Goal: Task Accomplishment & Management: Manage account settings

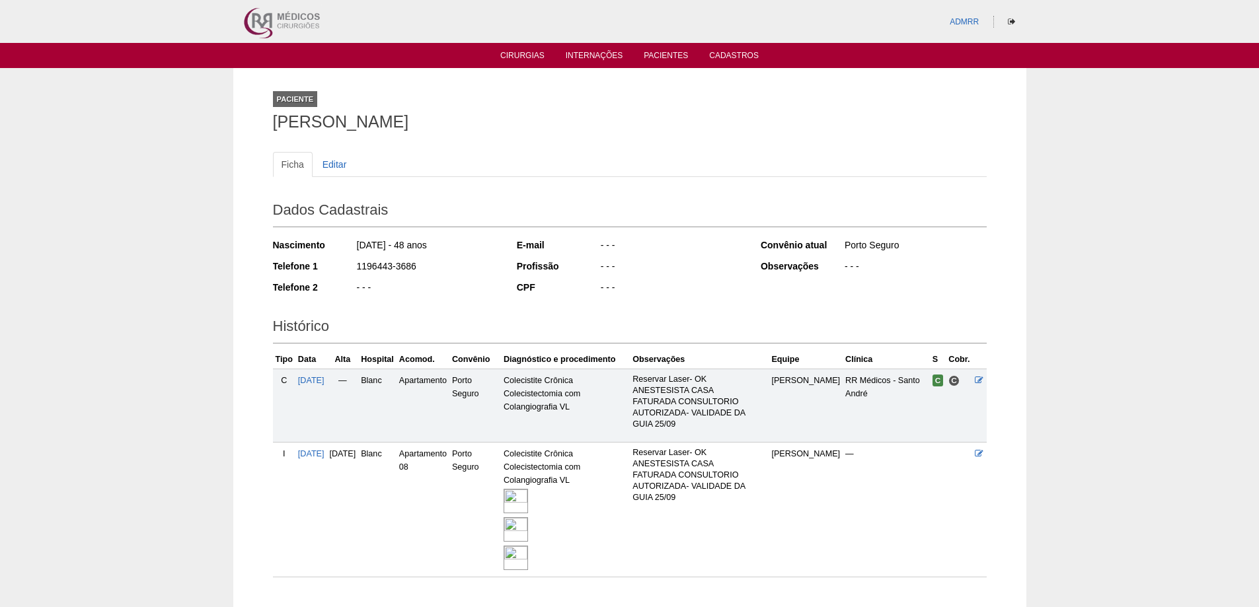
drag, startPoint x: 83, startPoint y: 282, endPoint x: 98, endPoint y: 266, distance: 22.5
click at [84, 282] on div "Paciente Cassia Pereira da Silva Ficha Editar Dados Cadastrais Nascimento 06/04…" at bounding box center [629, 339] width 1259 height 543
click at [514, 58] on link "Cirurgias" at bounding box center [522, 56] width 44 height 11
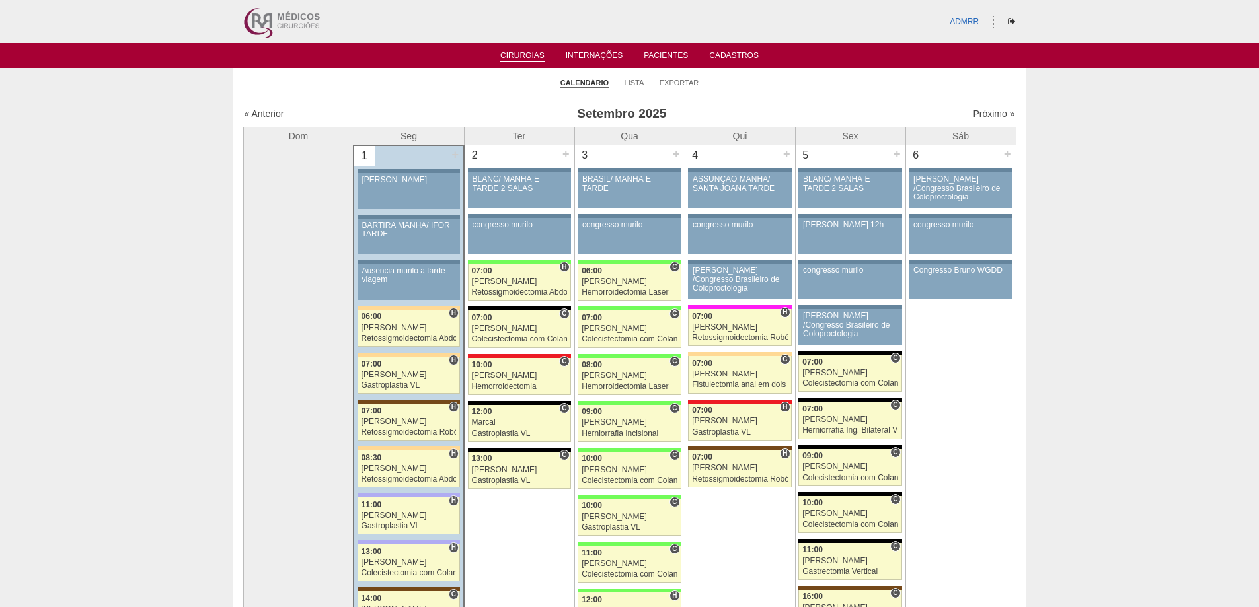
scroll to position [132, 0]
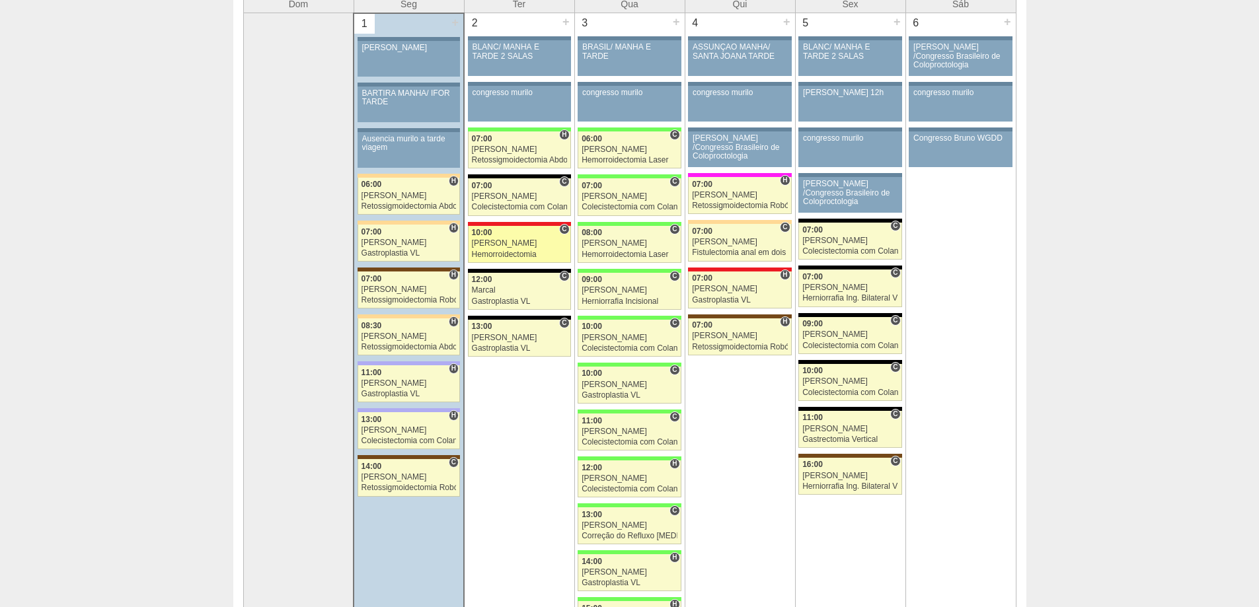
click at [498, 249] on link "87996 Cirurgias RR C 10:00 Roberto Cury Hemorroidectomia Hospital Assunção RR M…" at bounding box center [519, 244] width 103 height 37
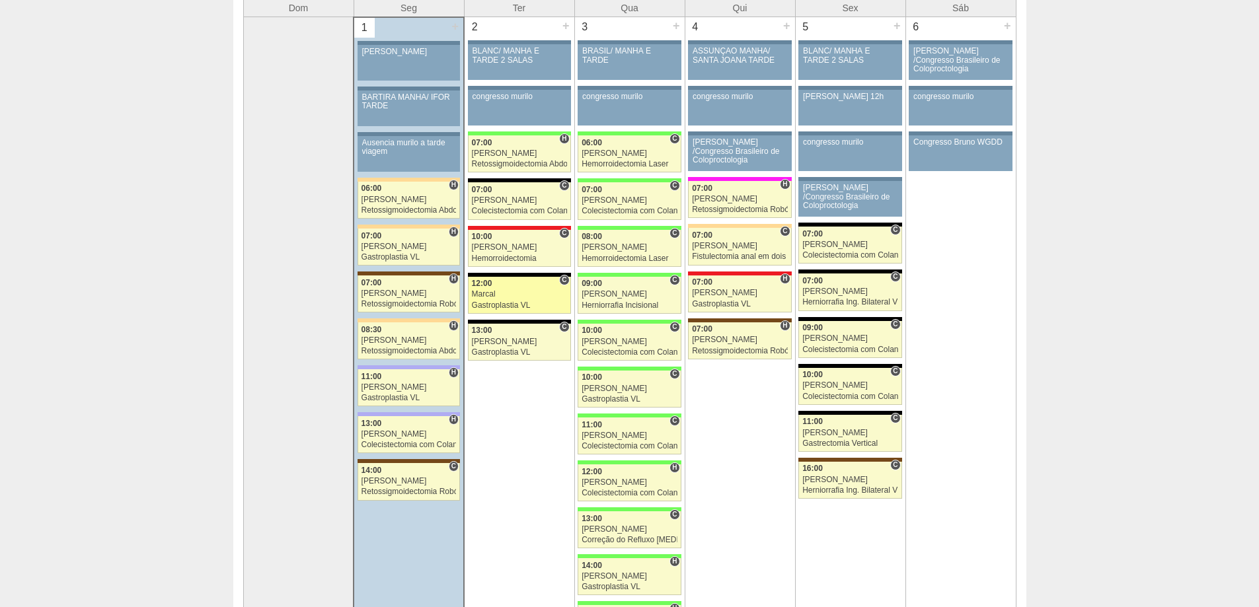
scroll to position [128, 0]
click at [621, 258] on div "Hemorroidectomia Laser" at bounding box center [630, 258] width 96 height 9
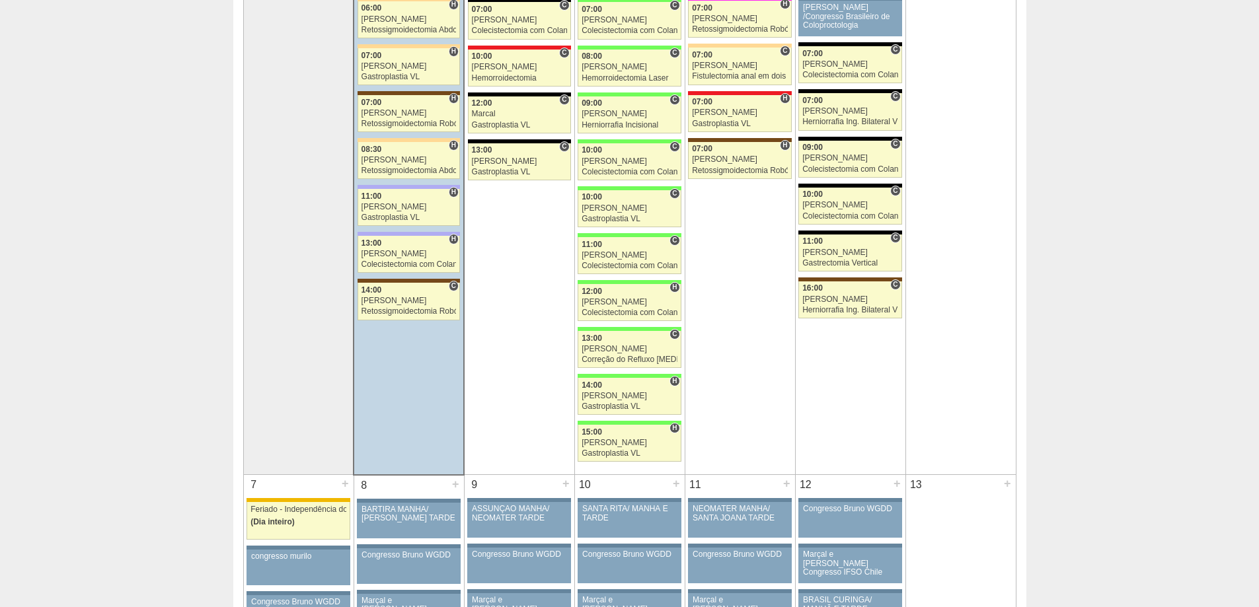
scroll to position [323, 0]
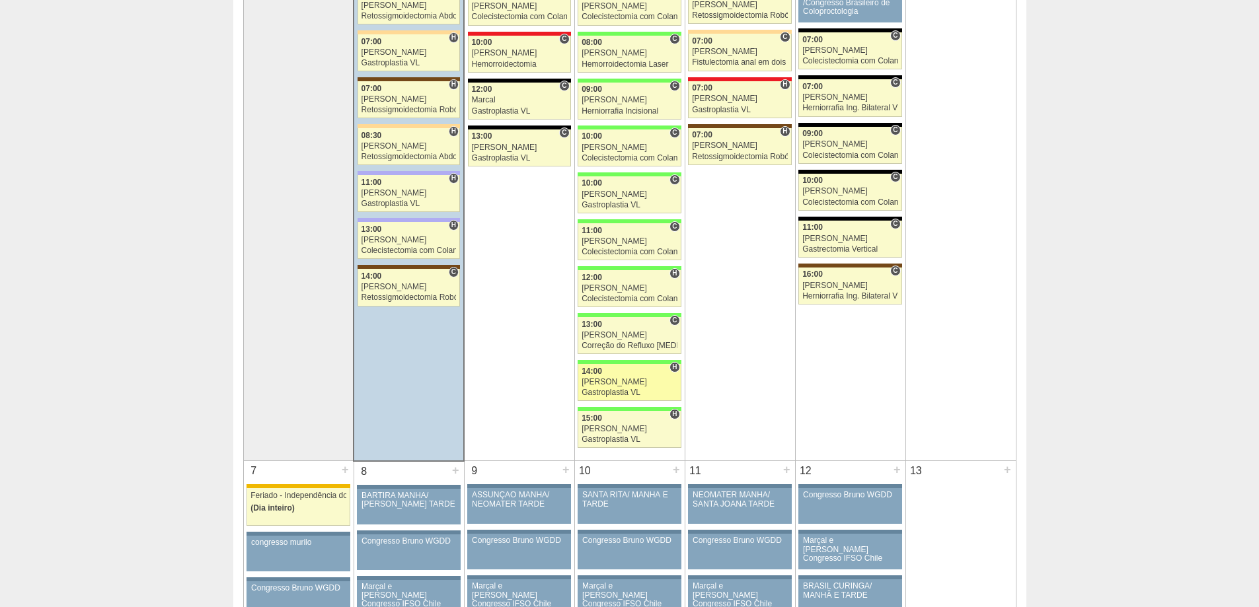
click at [619, 381] on div "[PERSON_NAME]" at bounding box center [630, 382] width 96 height 9
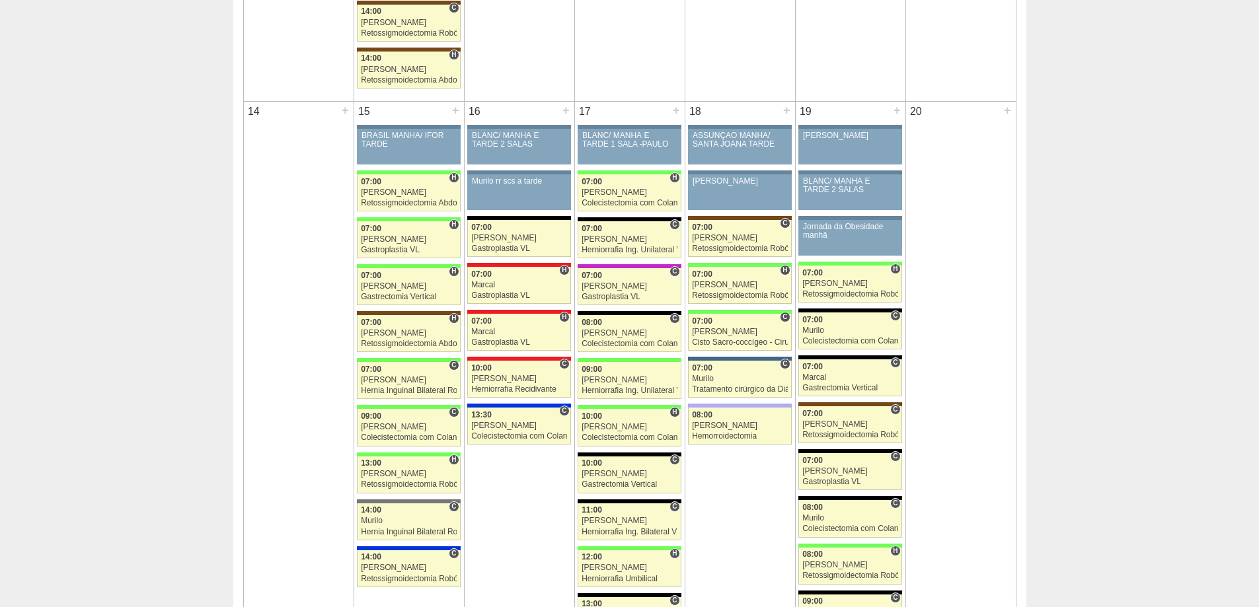
scroll to position [1380, 0]
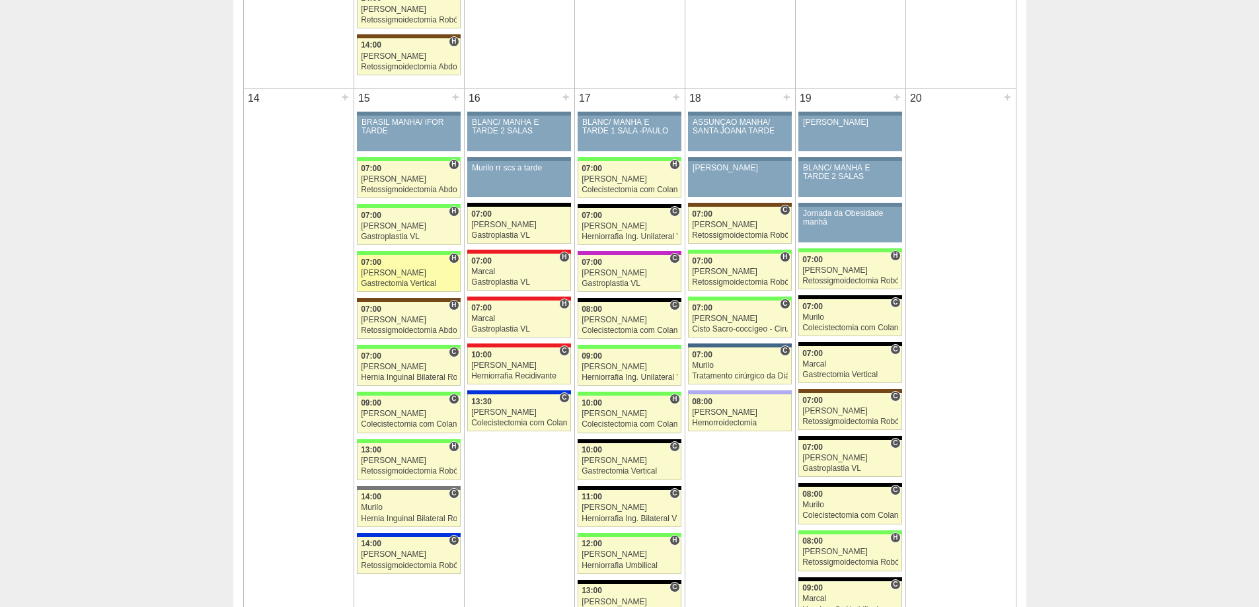
click at [385, 267] on link "88344 Fellow H 07:00 Felipe Rossi Gastrectomia Vertical Hospital Brasil Bartira…" at bounding box center [408, 273] width 103 height 37
click at [617, 362] on link "87031 [PERSON_NAME] 09:00 [PERSON_NAME] Herniorrafia Ing. Unilateral VL Hospita…" at bounding box center [629, 367] width 103 height 37
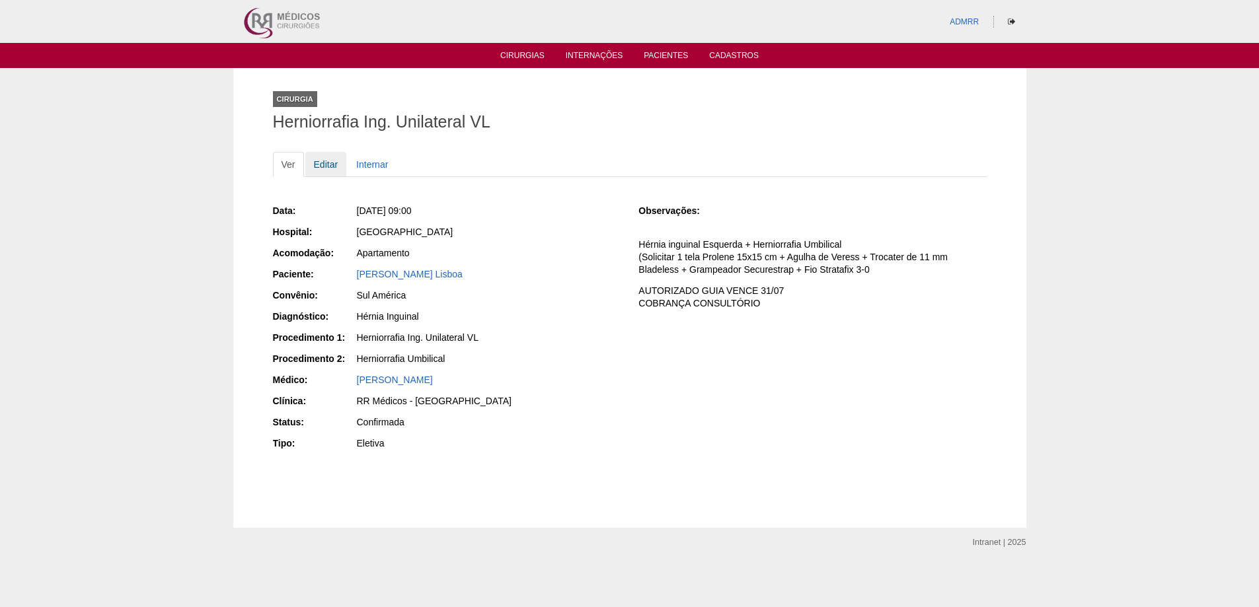
click at [330, 166] on link "Editar" at bounding box center [326, 164] width 42 height 25
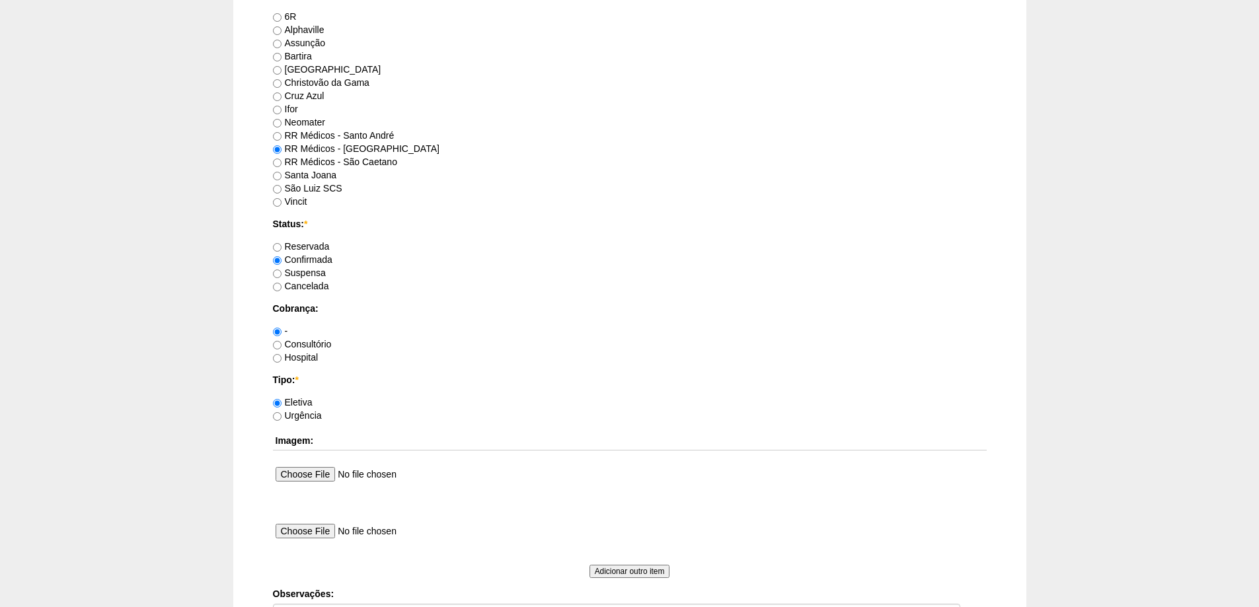
scroll to position [1109, 0]
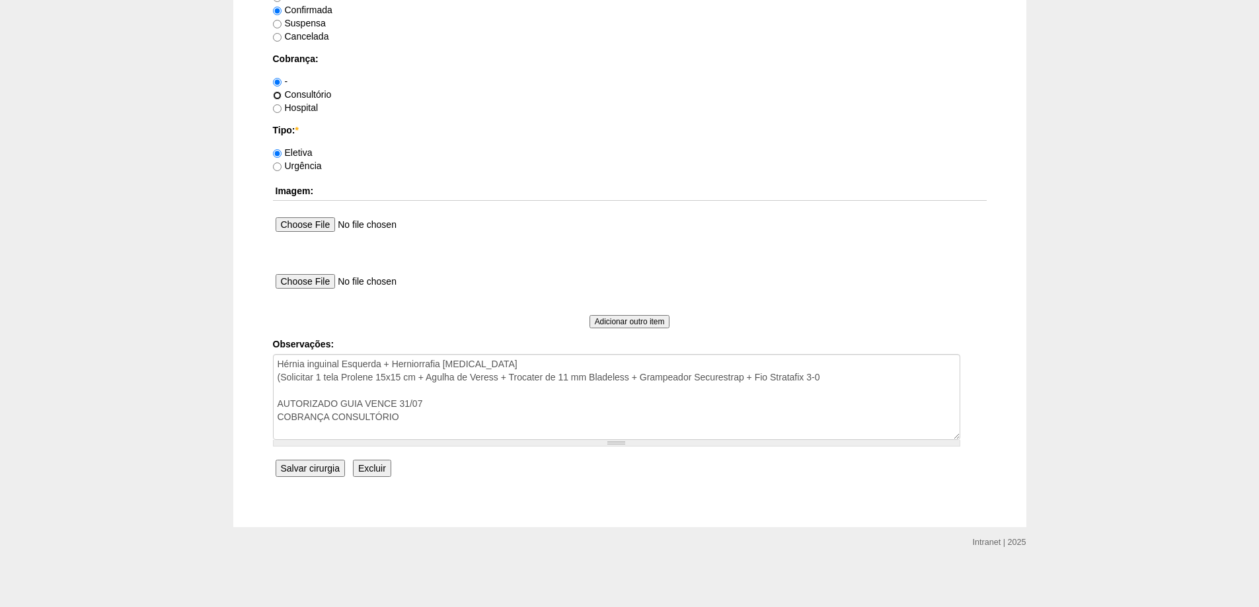
click at [276, 97] on input "Consultório" at bounding box center [277, 95] width 9 height 9
radio input "true"
click at [310, 470] on input "Salvar cirurgia" at bounding box center [310, 468] width 69 height 17
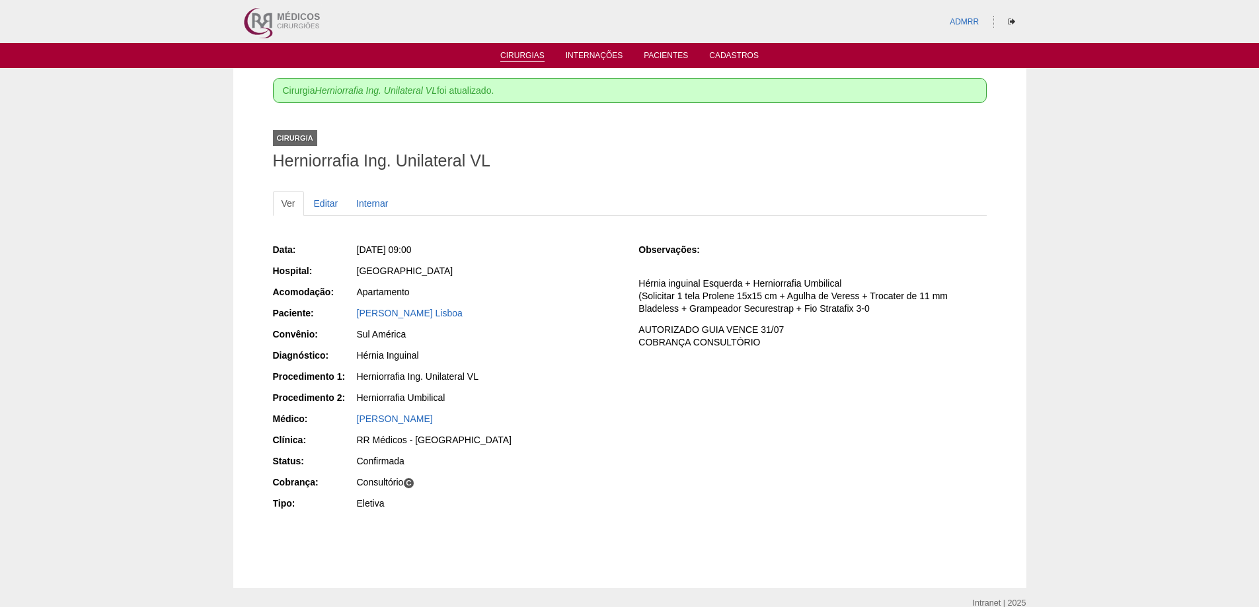
click at [520, 56] on link "Cirurgias" at bounding box center [522, 56] width 44 height 11
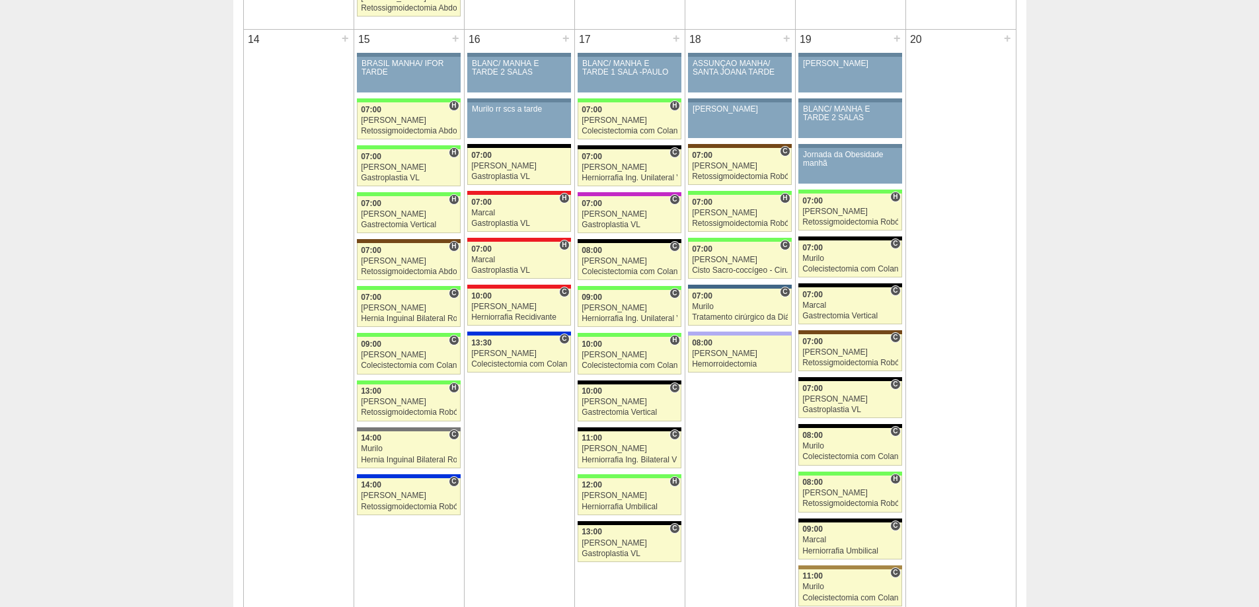
scroll to position [1454, 0]
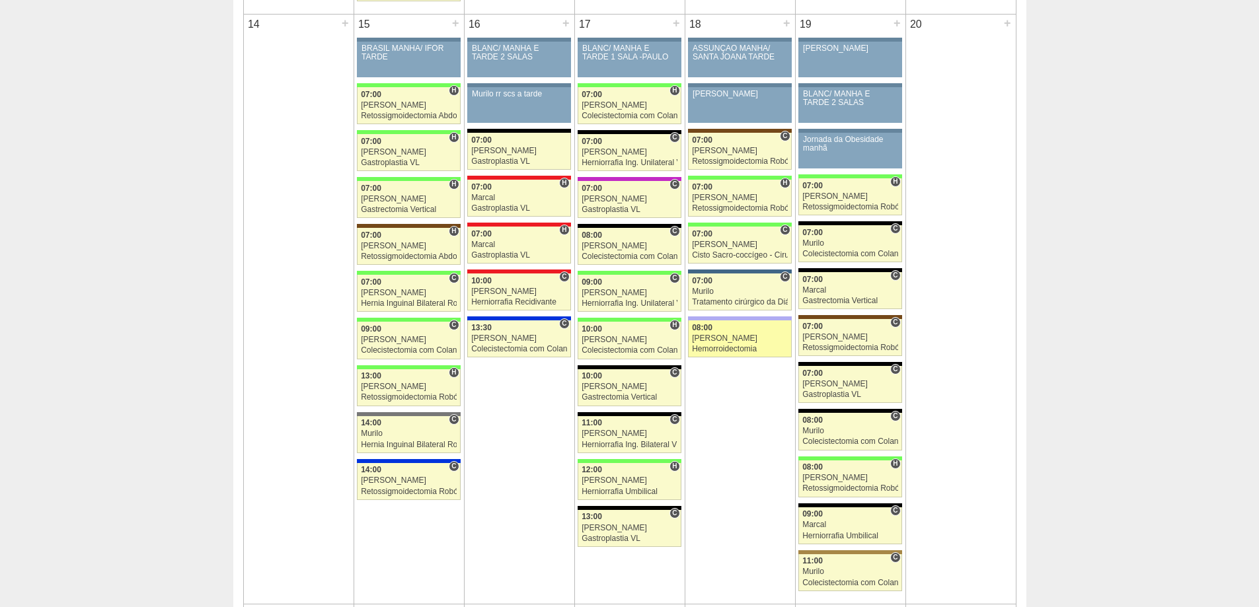
click at [707, 340] on div "[PERSON_NAME]" at bounding box center [740, 338] width 96 height 9
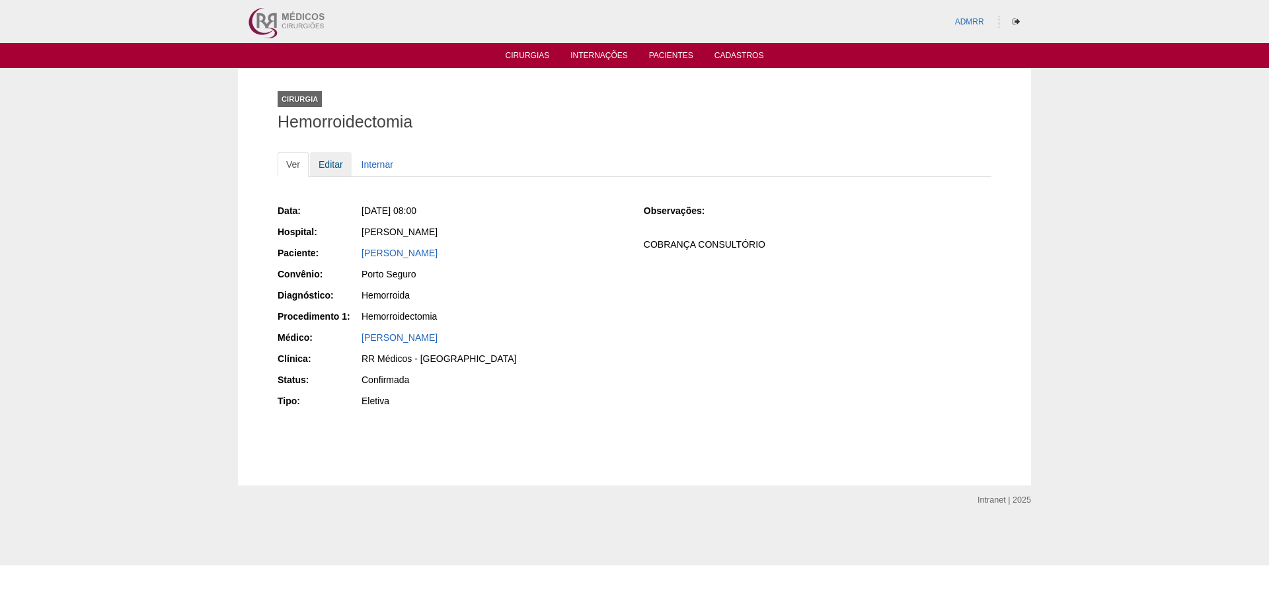
click at [329, 159] on link "Editar" at bounding box center [331, 164] width 42 height 25
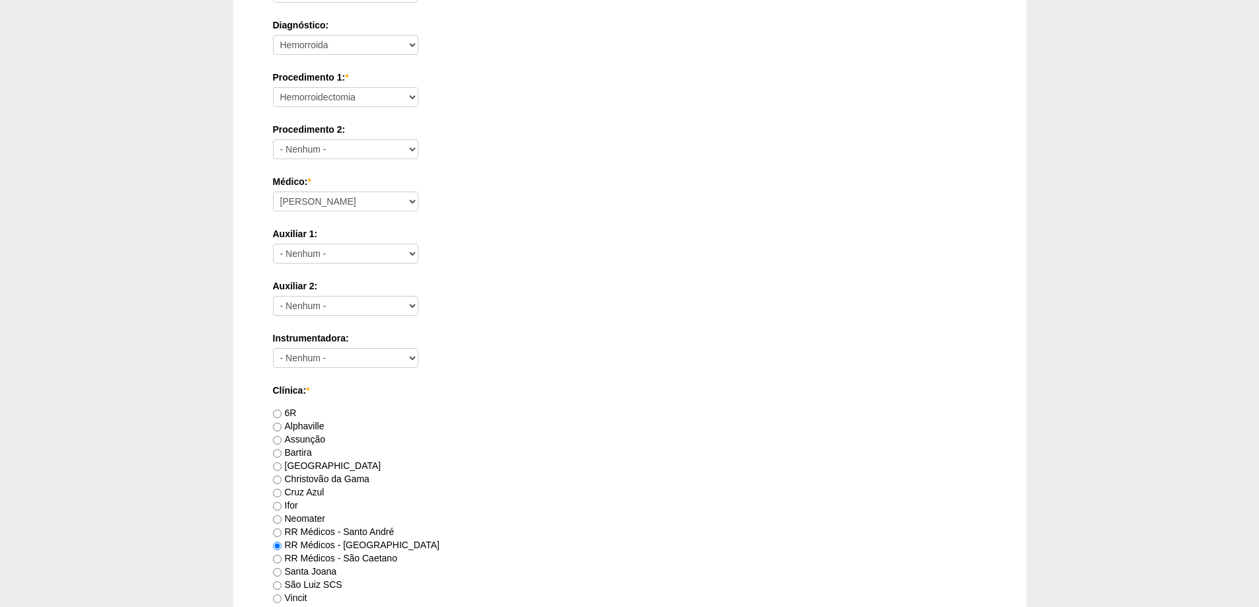
scroll to position [925, 0]
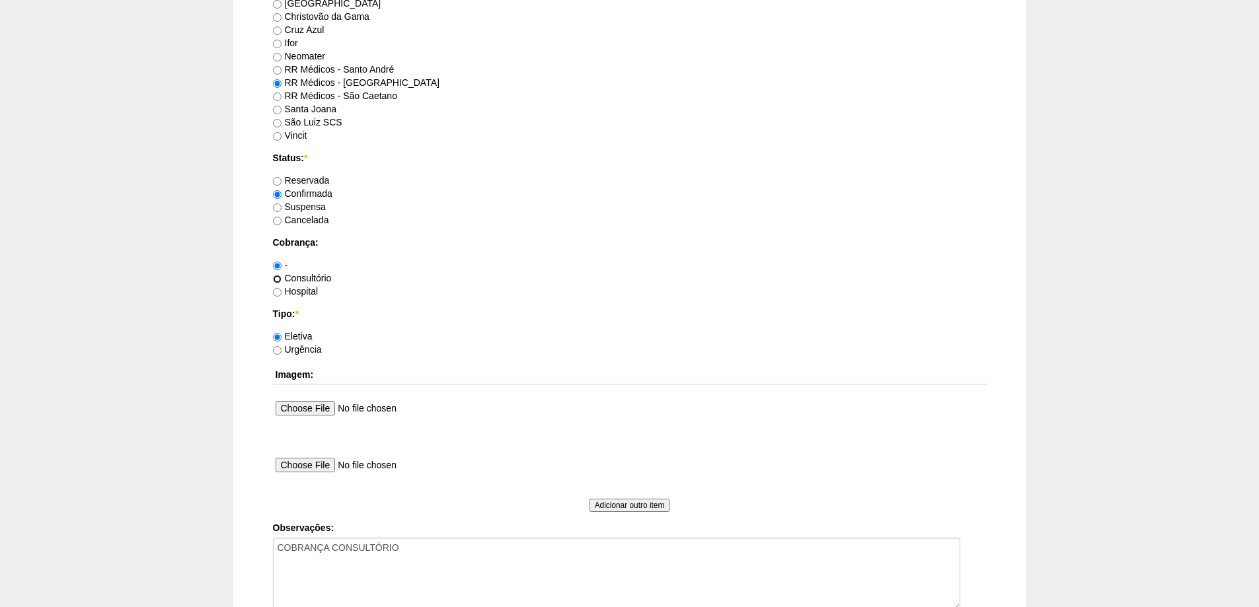
click at [276, 279] on input "Consultório" at bounding box center [277, 279] width 9 height 9
radio input "true"
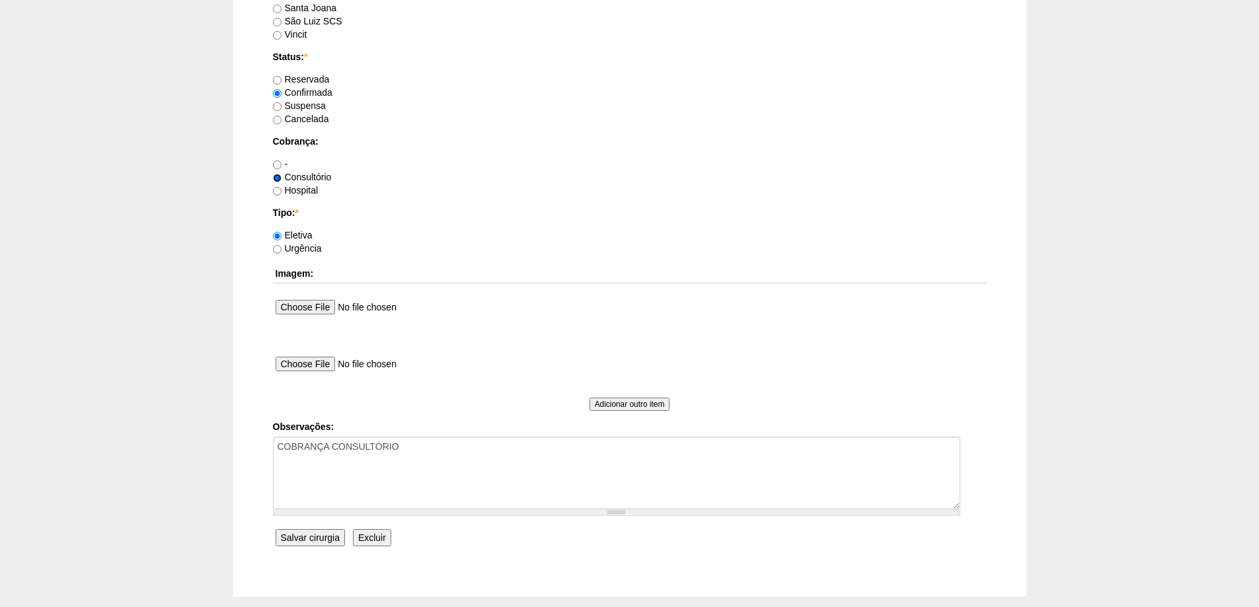
scroll to position [1096, 0]
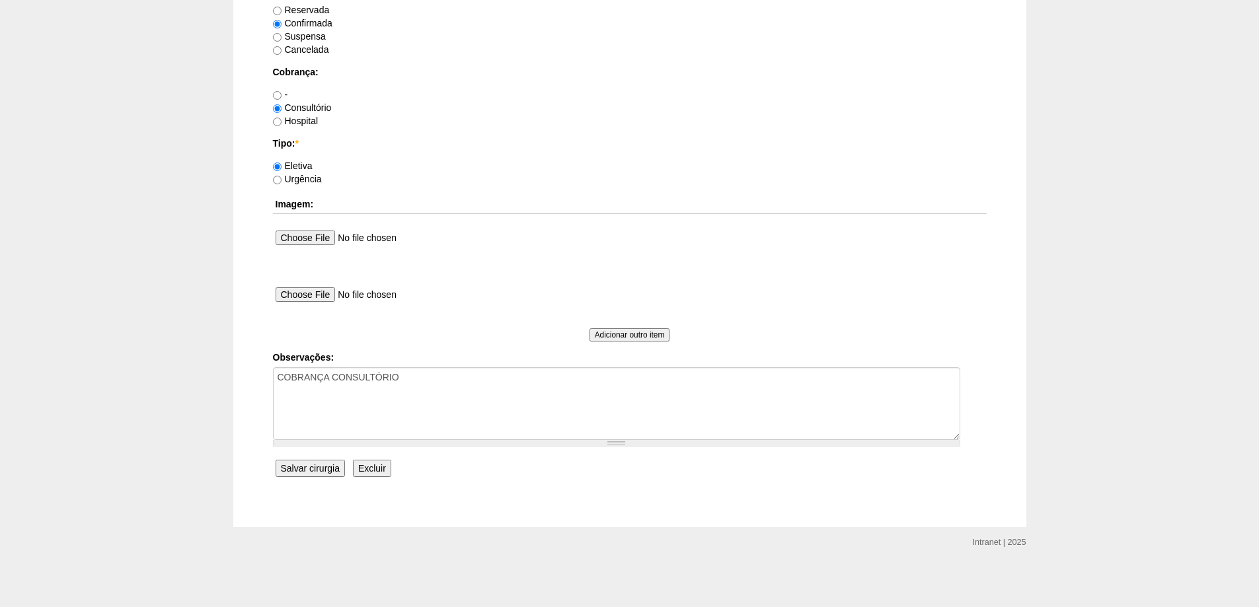
click at [323, 471] on input "Salvar cirurgia" at bounding box center [310, 468] width 69 height 17
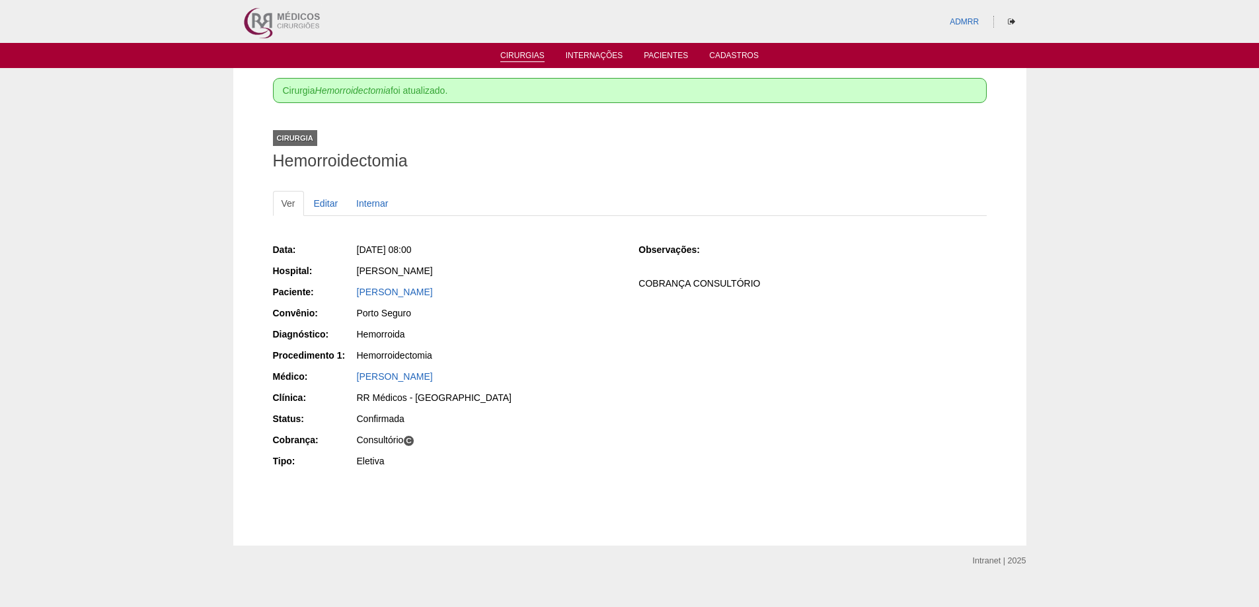
click at [520, 50] on li "Cirurgias" at bounding box center [522, 55] width 63 height 11
click at [522, 52] on link "Cirurgias" at bounding box center [522, 56] width 44 height 11
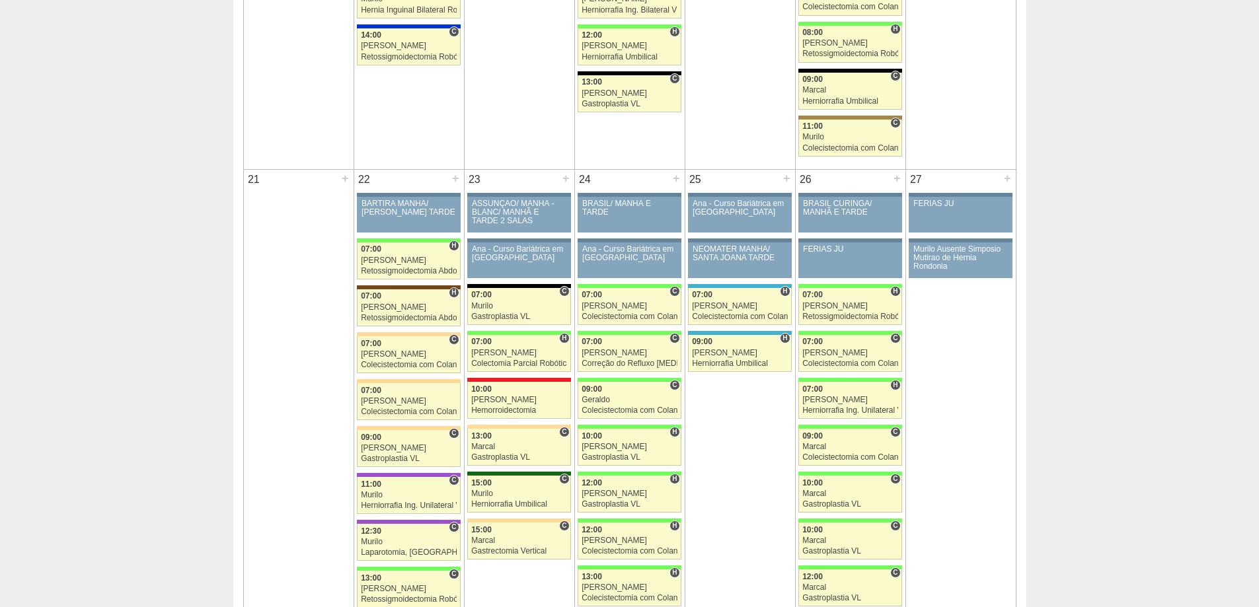
scroll to position [2049, 0]
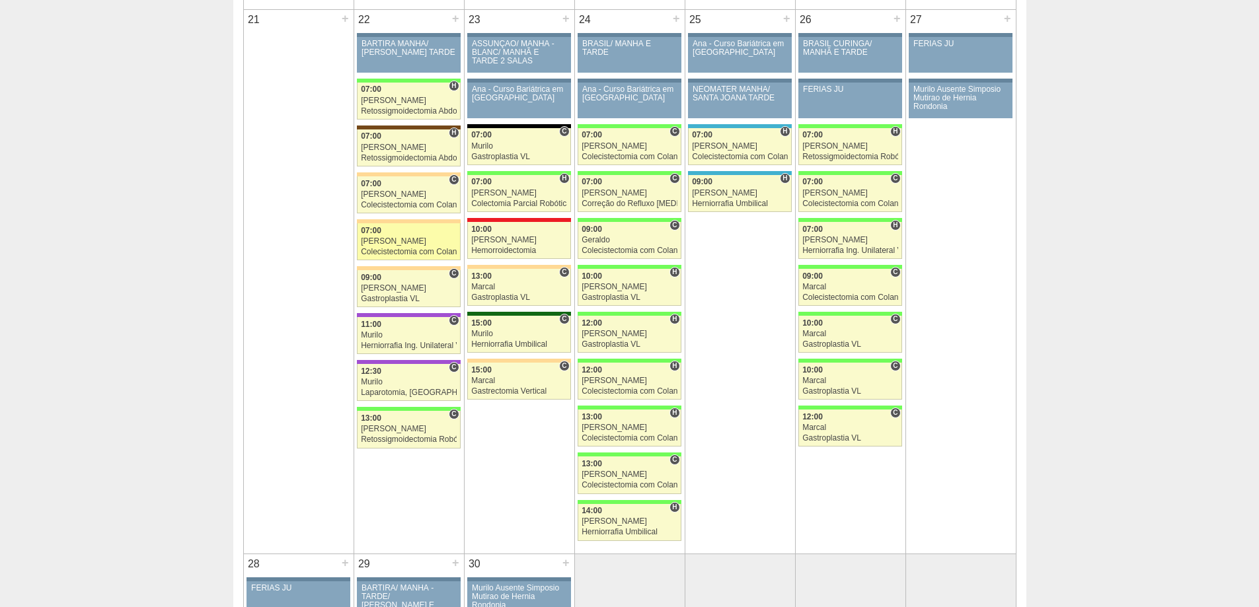
click at [389, 245] on div "[PERSON_NAME]" at bounding box center [409, 241] width 96 height 9
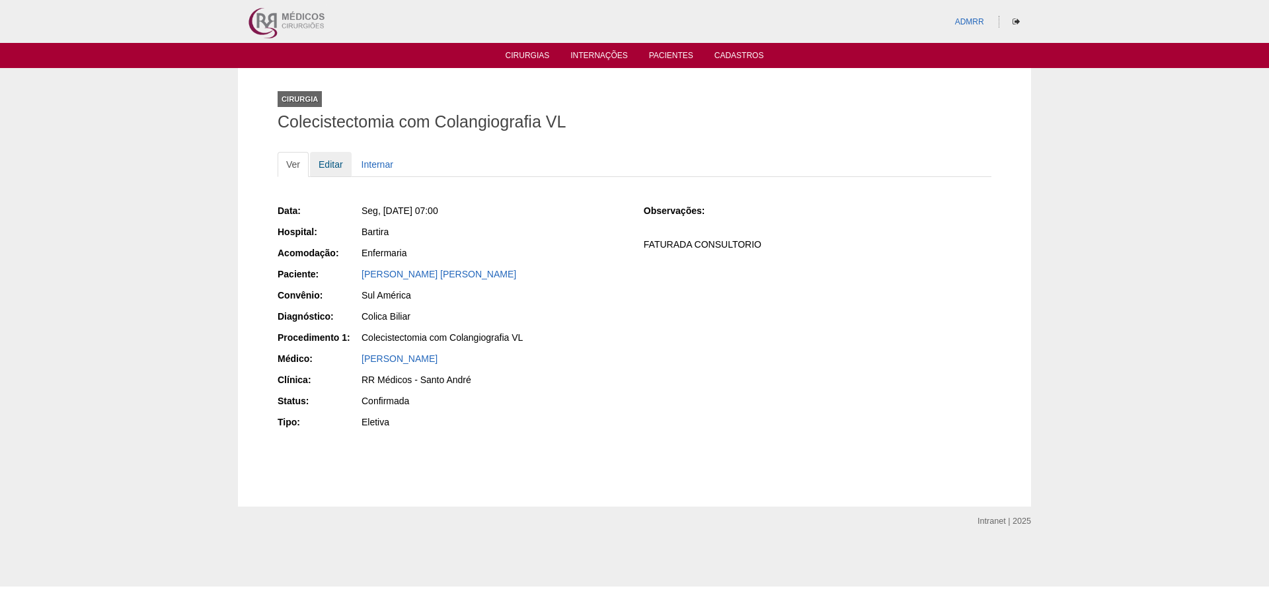
click at [334, 167] on link "Editar" at bounding box center [331, 164] width 42 height 25
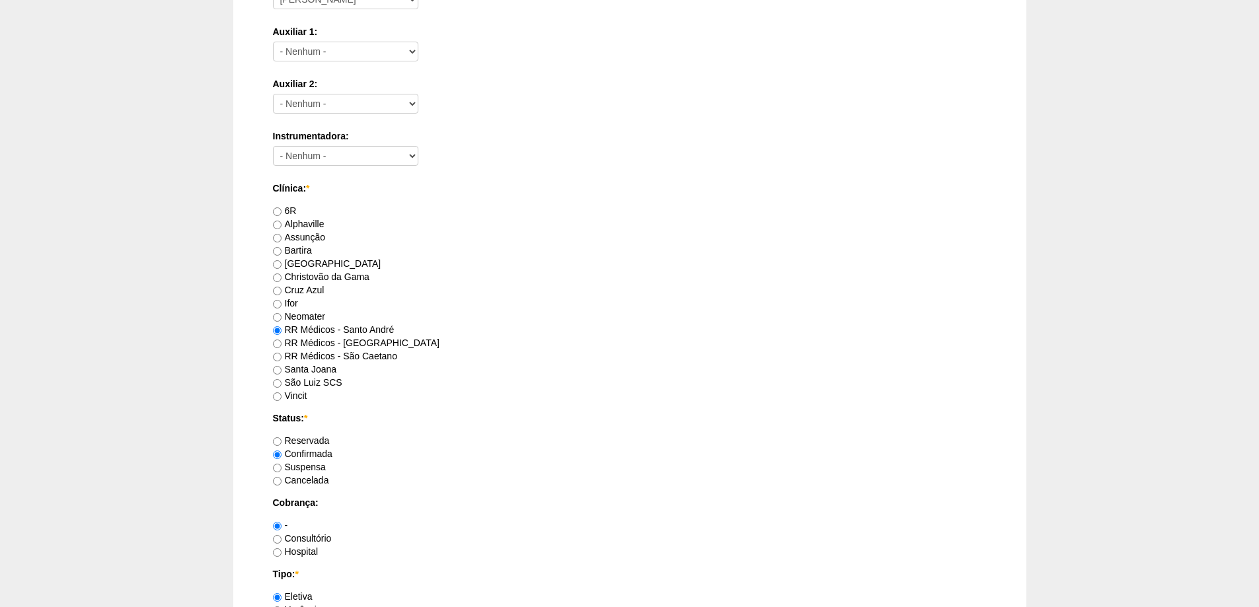
scroll to position [859, 0]
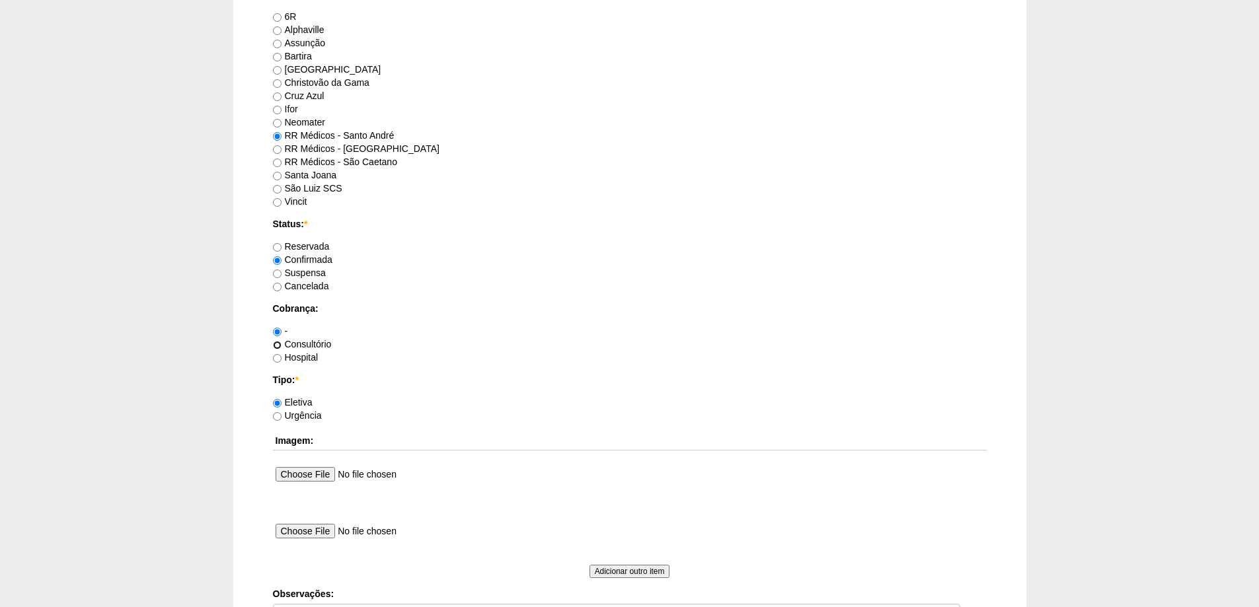
click at [277, 345] on input "Consultório" at bounding box center [277, 345] width 9 height 9
radio input "true"
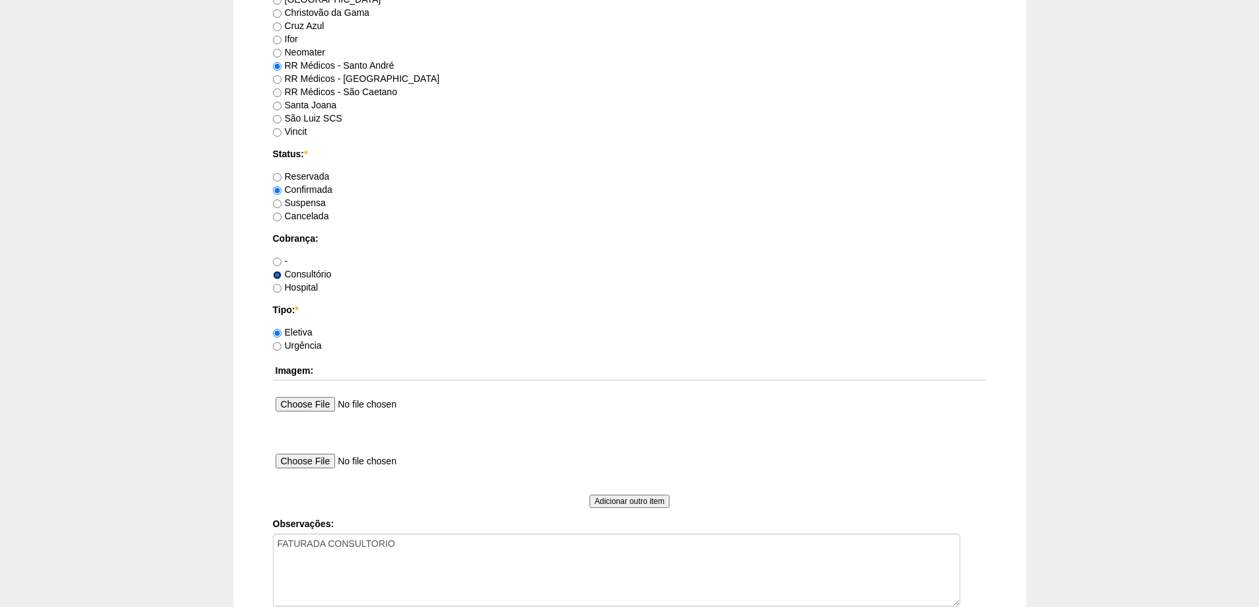
scroll to position [1096, 0]
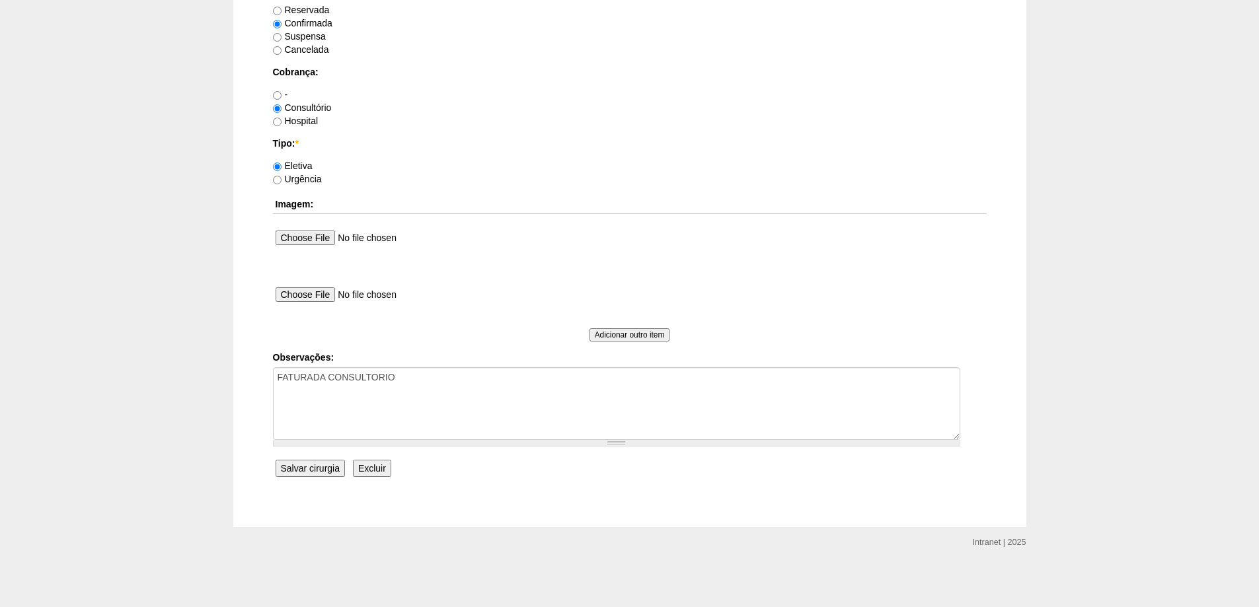
click at [328, 469] on input "Salvar cirurgia" at bounding box center [310, 468] width 69 height 17
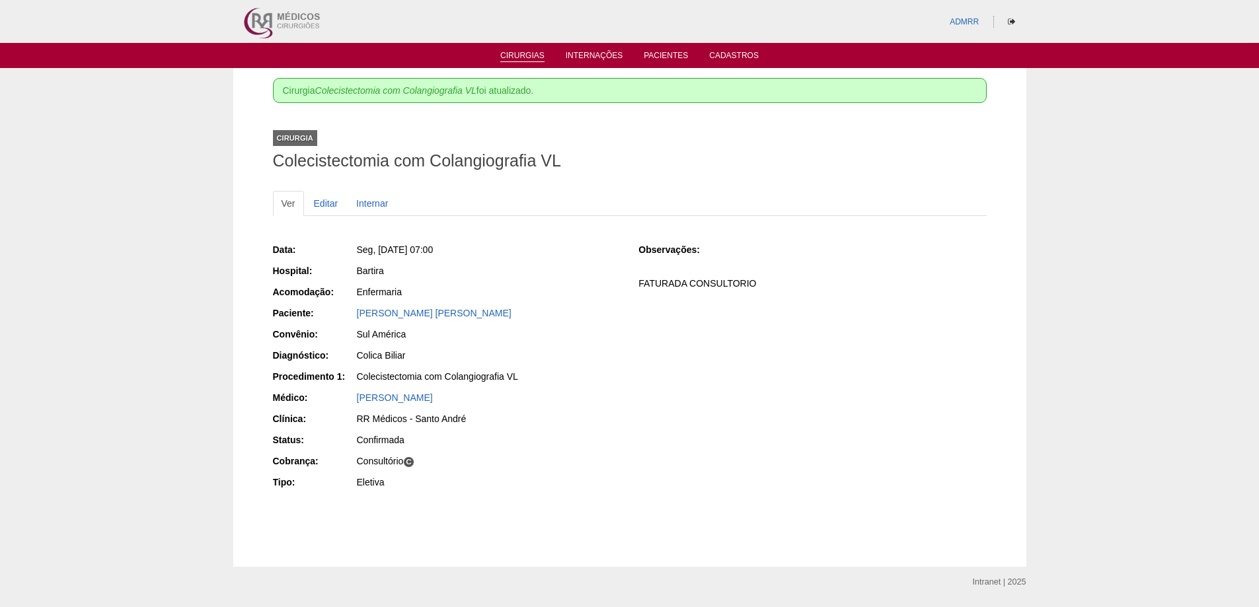
click at [524, 52] on link "Cirurgias" at bounding box center [522, 56] width 44 height 11
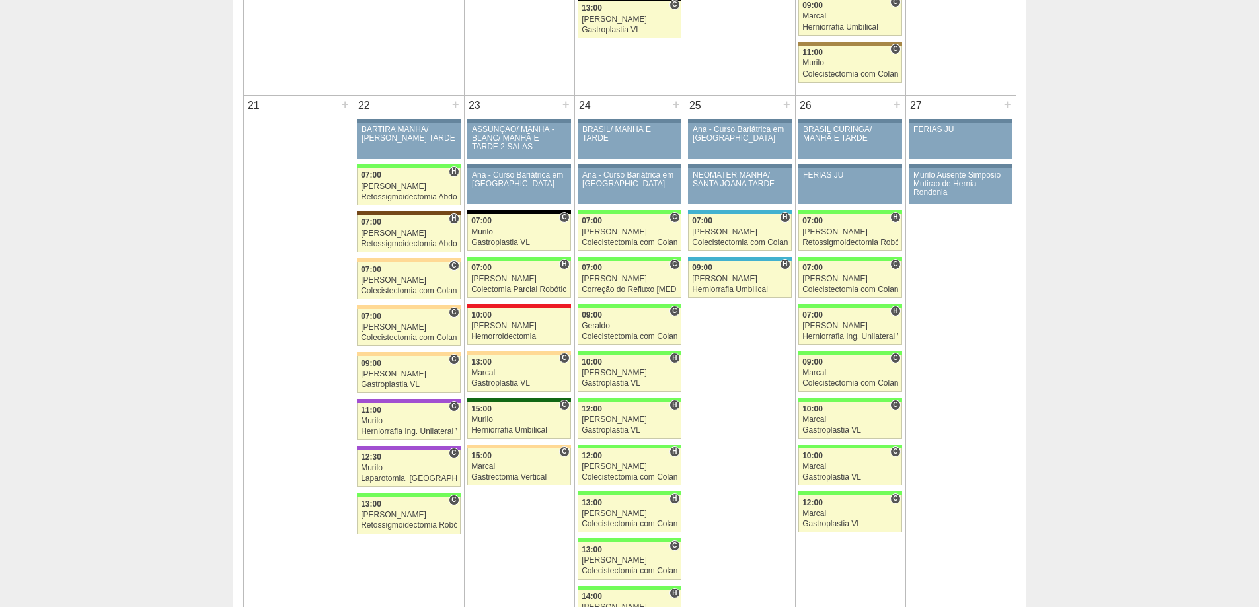
scroll to position [1983, 0]
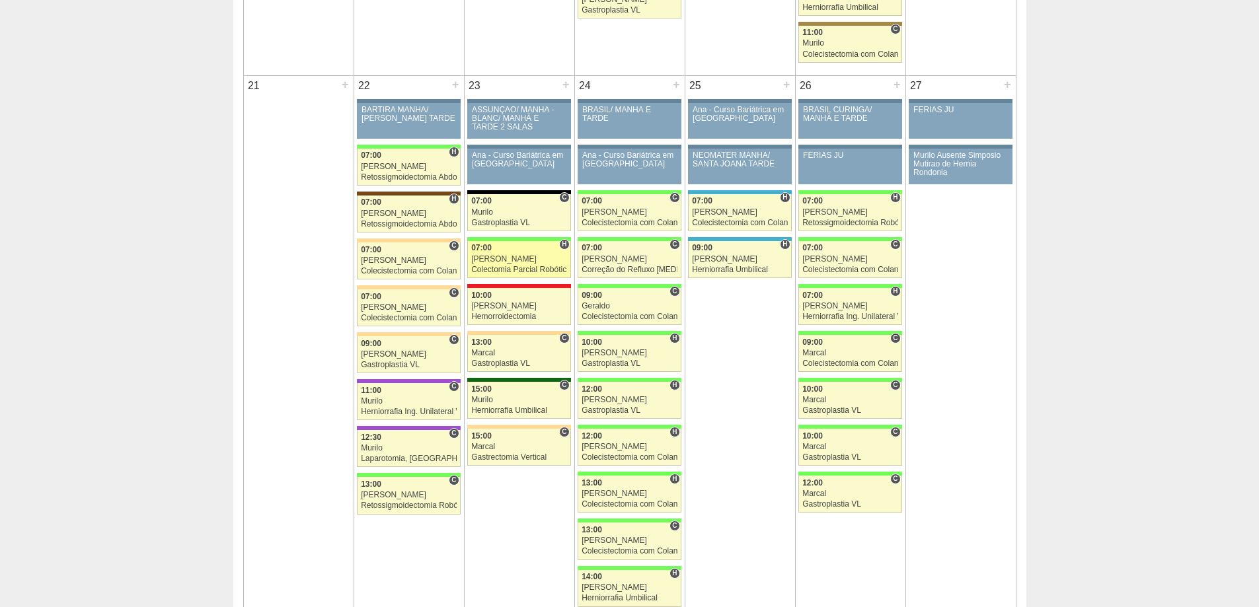
click at [494, 266] on div "Colectomia Parcial Robótica" at bounding box center [519, 270] width 96 height 9
click at [503, 309] on div "[PERSON_NAME]" at bounding box center [519, 306] width 96 height 9
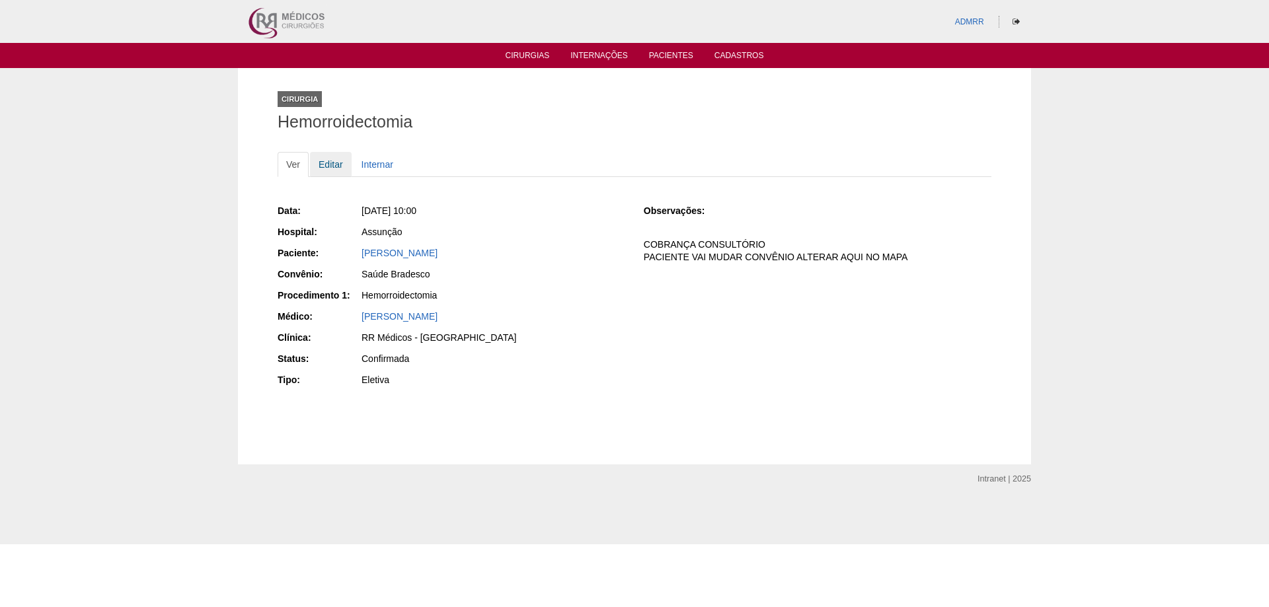
click at [332, 165] on link "Editar" at bounding box center [331, 164] width 42 height 25
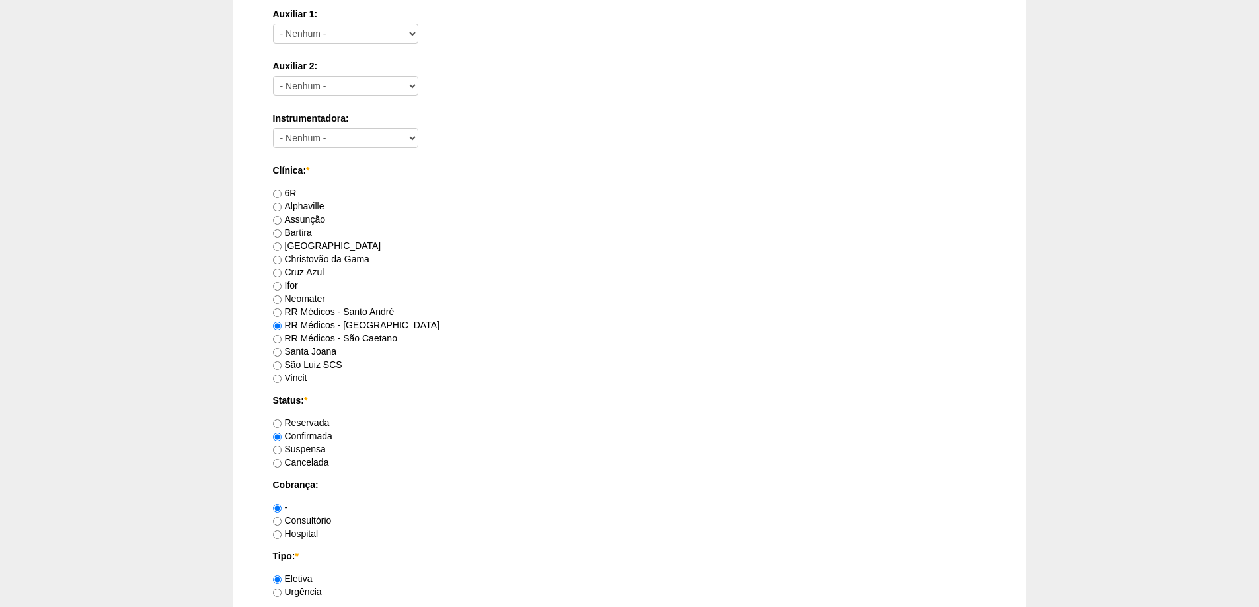
scroll to position [925, 0]
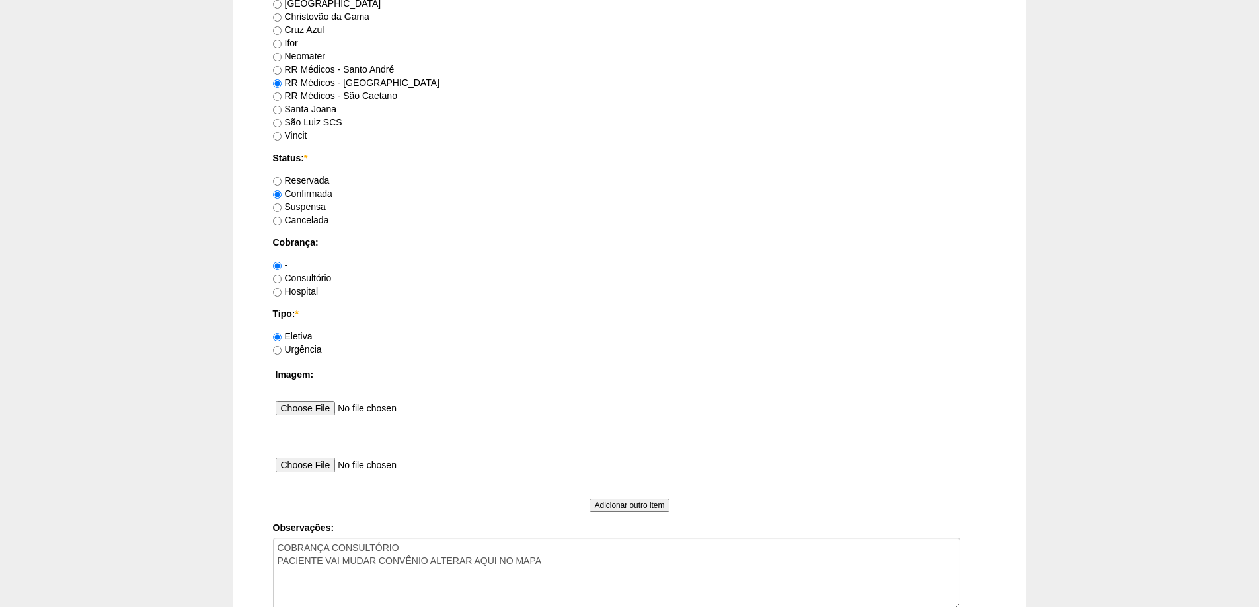
click at [290, 276] on label "Consultório" at bounding box center [302, 278] width 59 height 11
click at [282, 276] on input "Consultório" at bounding box center [277, 279] width 9 height 9
radio input "true"
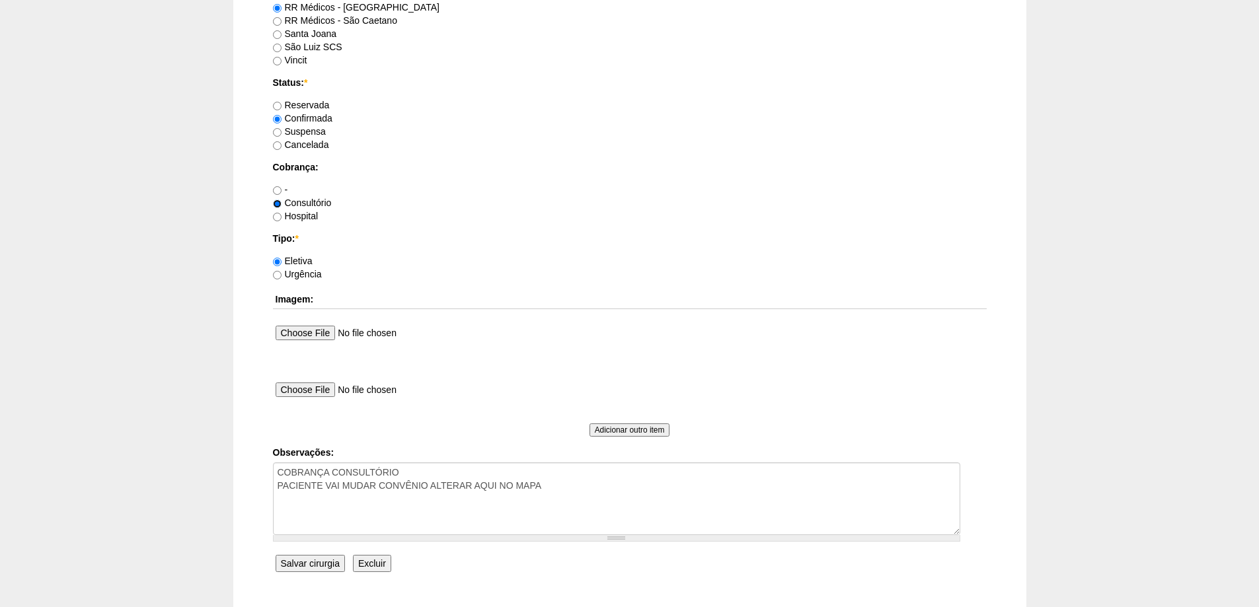
scroll to position [1096, 0]
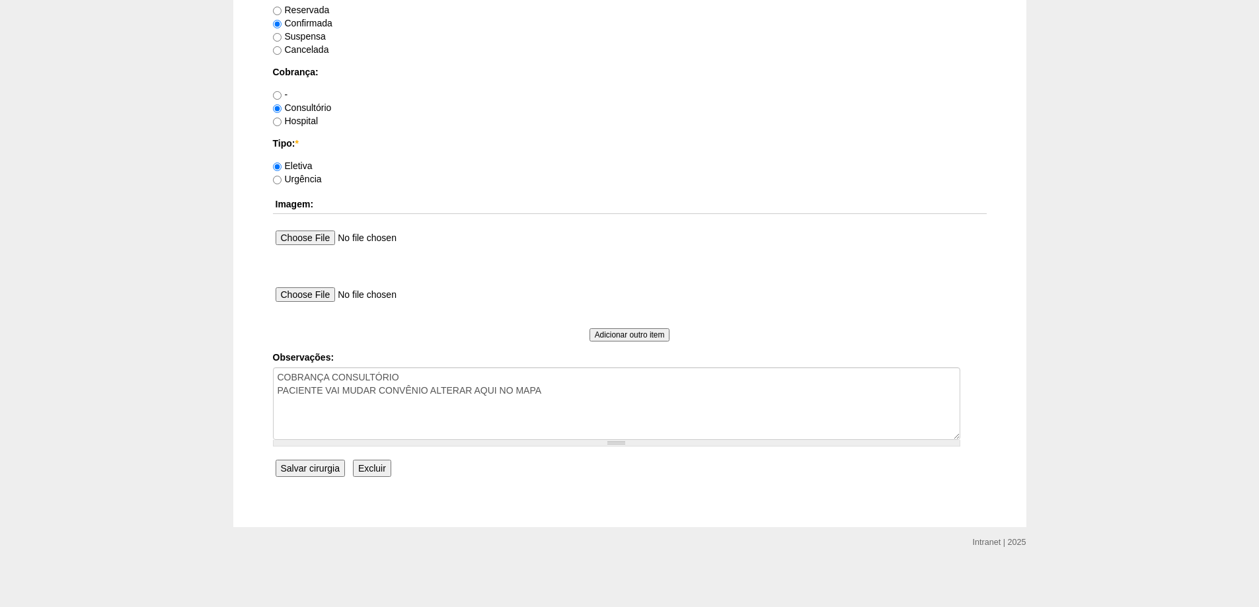
click at [321, 465] on input "Salvar cirurgia" at bounding box center [310, 468] width 69 height 17
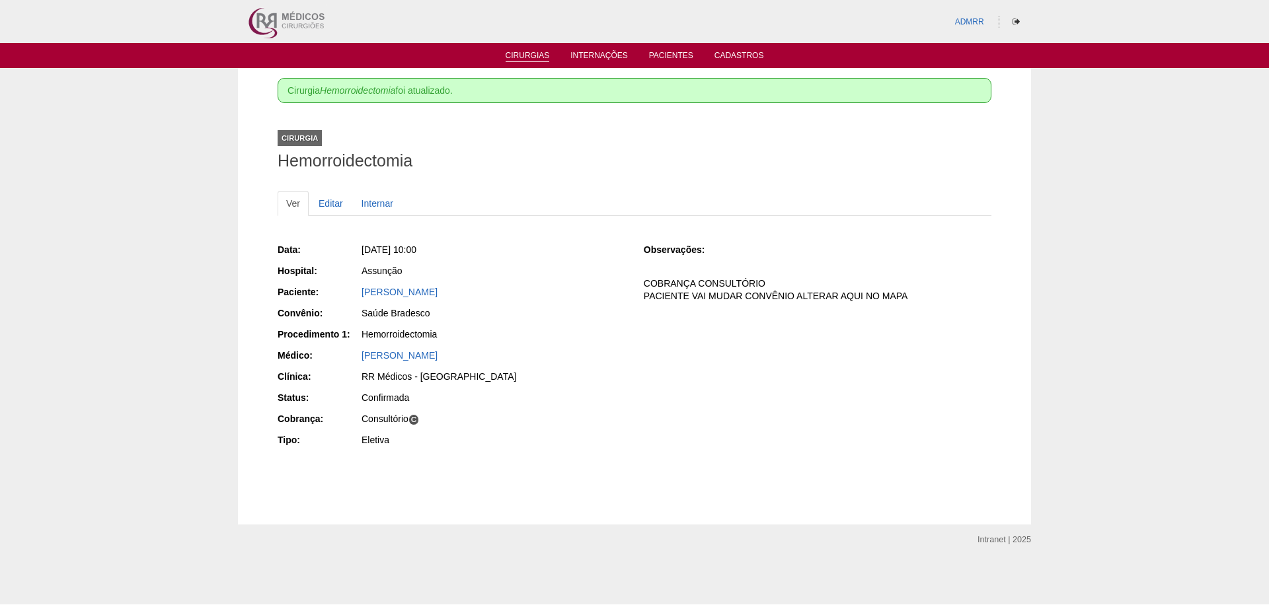
click at [526, 52] on link "Cirurgias" at bounding box center [528, 56] width 44 height 11
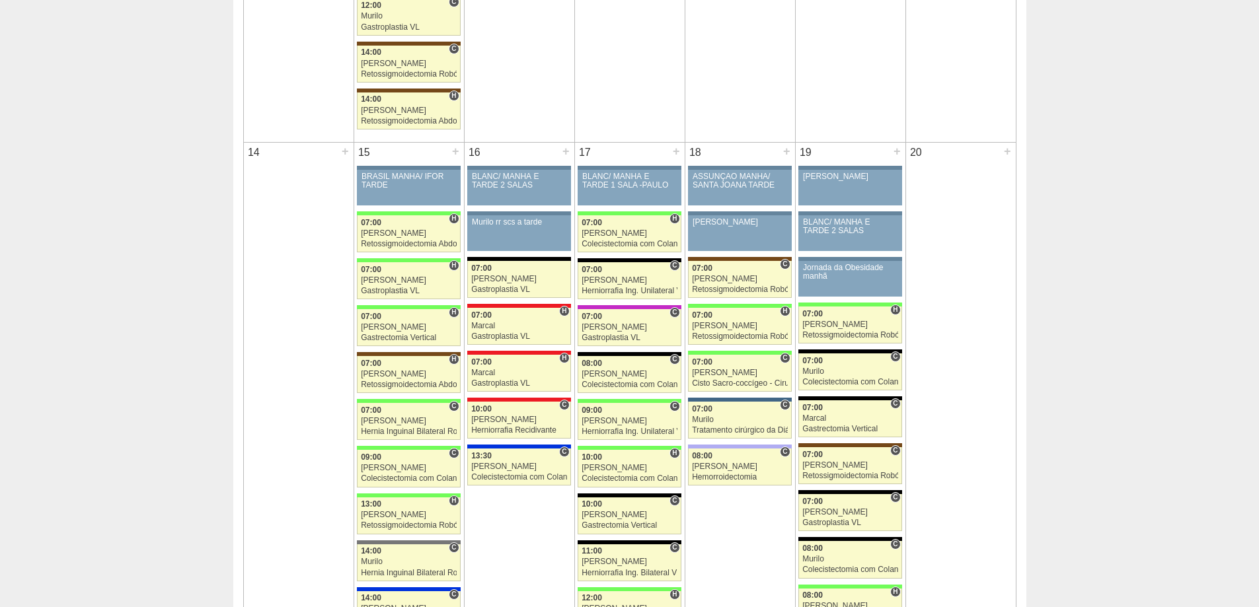
scroll to position [1322, 0]
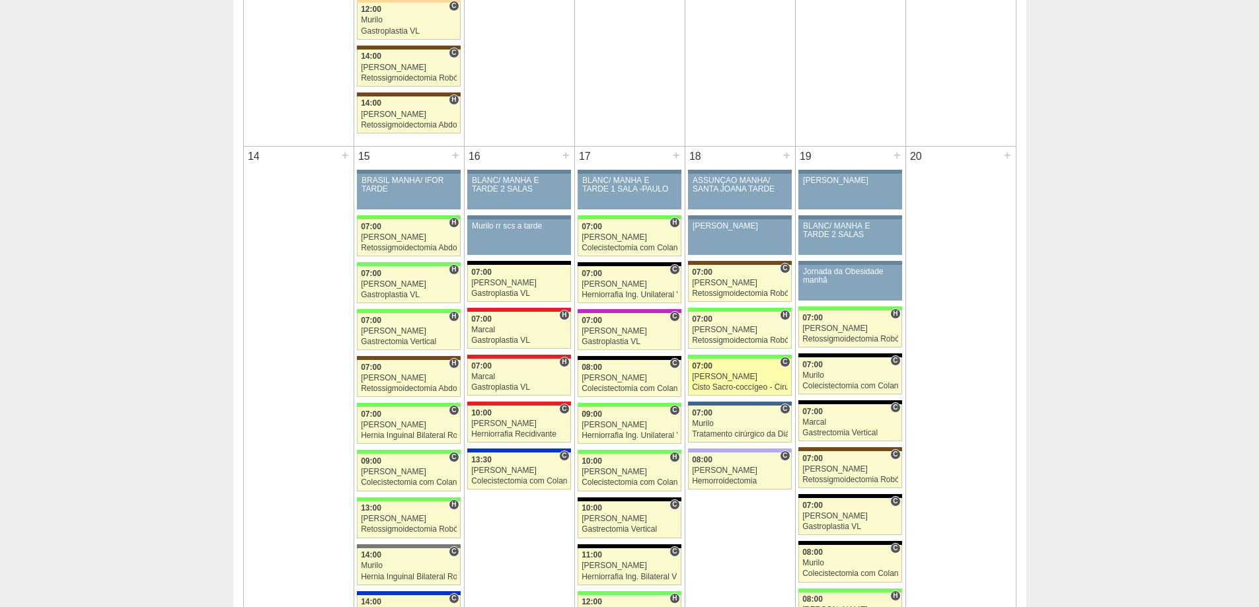
click at [728, 373] on div "[PERSON_NAME]" at bounding box center [740, 377] width 96 height 9
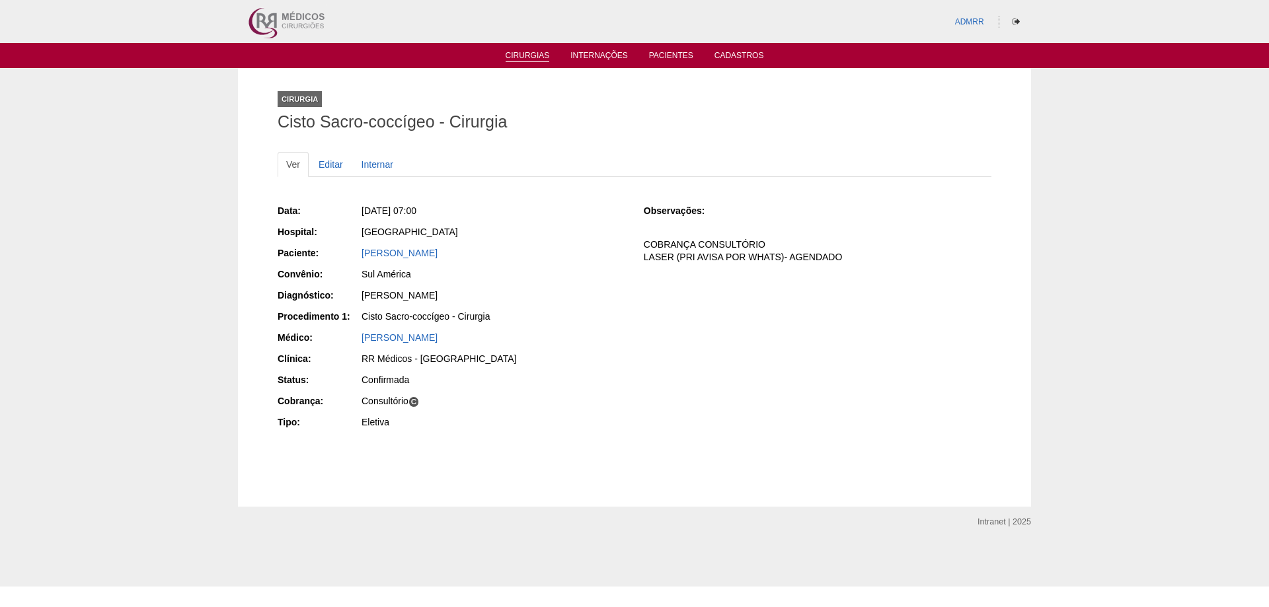
click at [532, 52] on link "Cirurgias" at bounding box center [528, 56] width 44 height 11
